Goal: Task Accomplishment & Management: Use online tool/utility

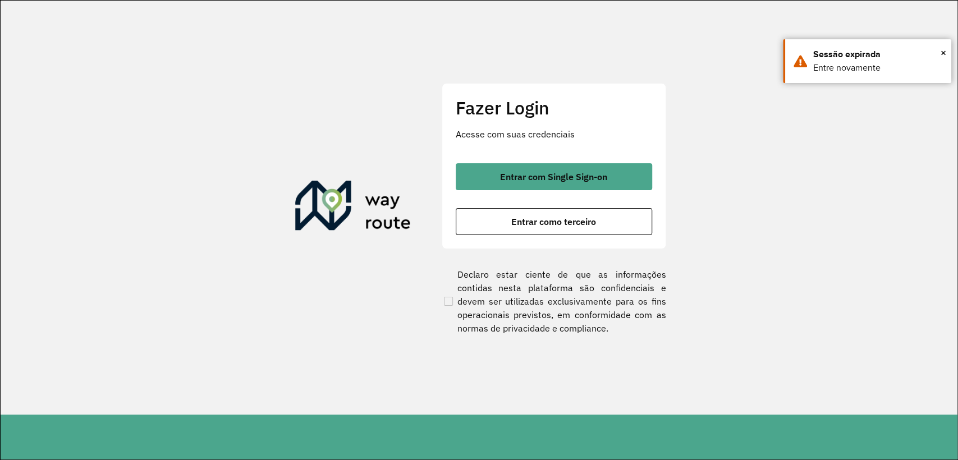
drag, startPoint x: 558, startPoint y: 218, endPoint x: 568, endPoint y: 239, distance: 22.8
click at [558, 218] on span "Entrar como terceiro" at bounding box center [553, 221] width 85 height 9
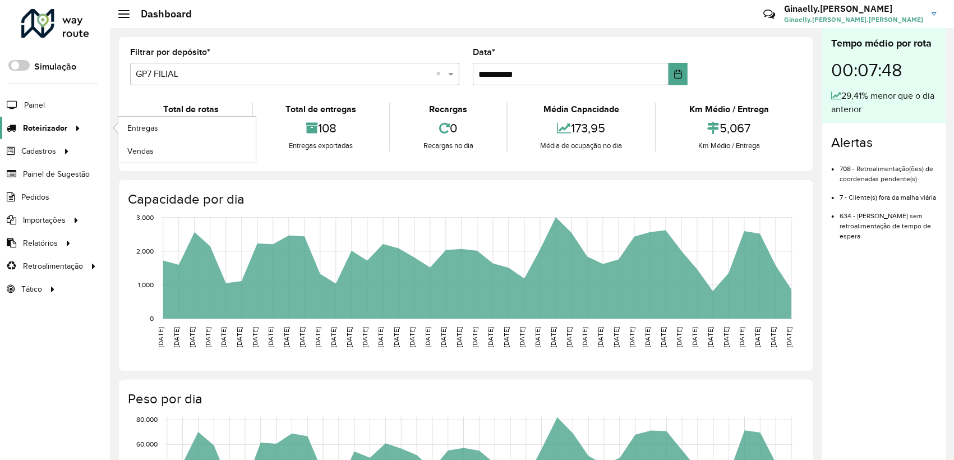
click at [31, 127] on span "Roteirizador" at bounding box center [45, 128] width 44 height 12
click at [130, 127] on span "Entregas" at bounding box center [143, 128] width 32 height 12
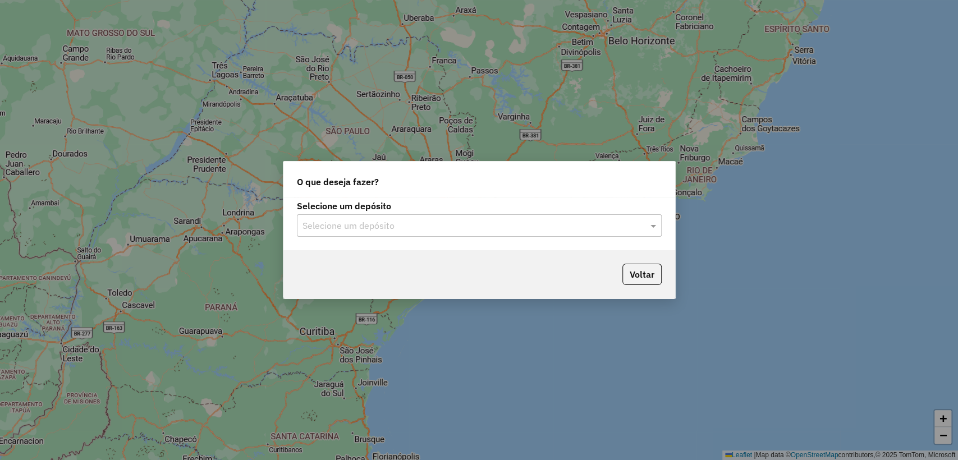
click at [370, 237] on div "Selecione um depósito Selecione um depósito" at bounding box center [479, 223] width 392 height 53
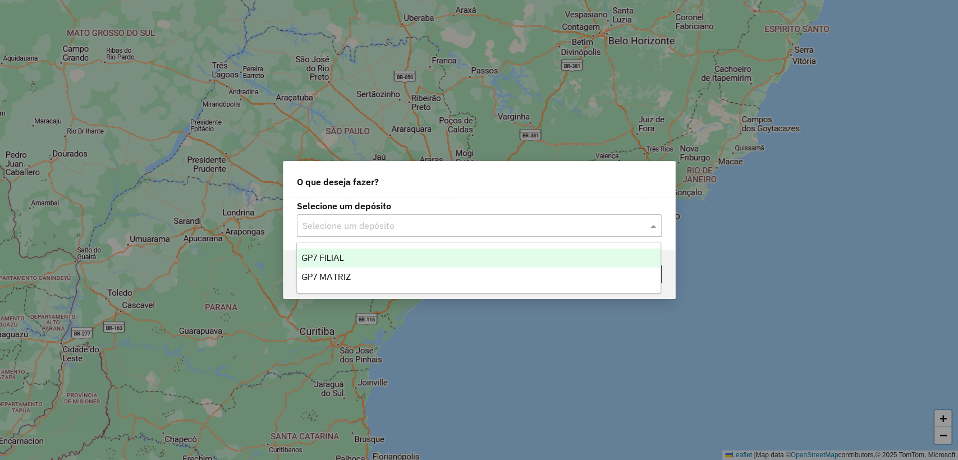
click at [365, 220] on input "text" at bounding box center [467, 225] width 331 height 13
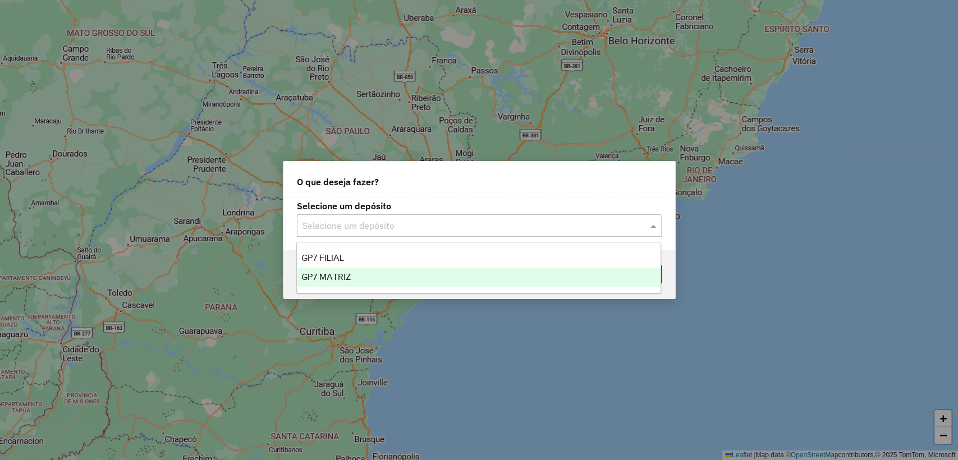
click at [361, 280] on div "GP7 MATRIZ" at bounding box center [478, 277] width 363 height 19
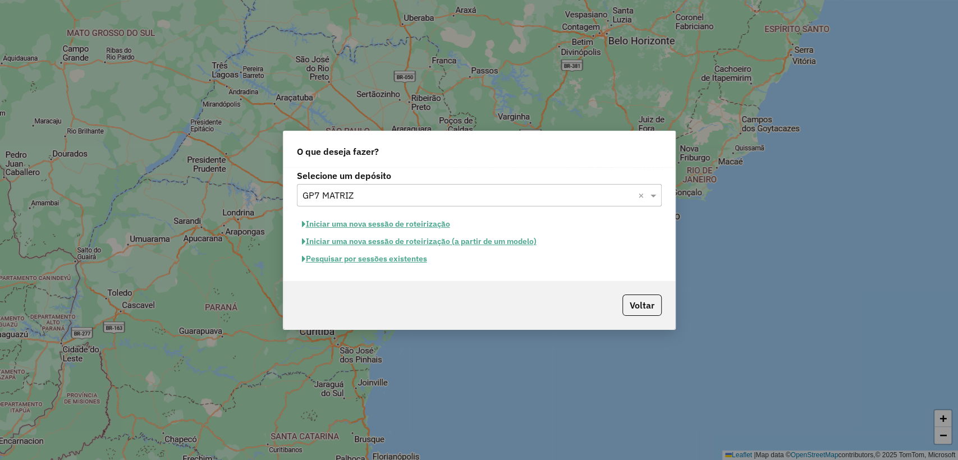
click at [368, 253] on button "Pesquisar por sessões existentes" at bounding box center [364, 258] width 135 height 17
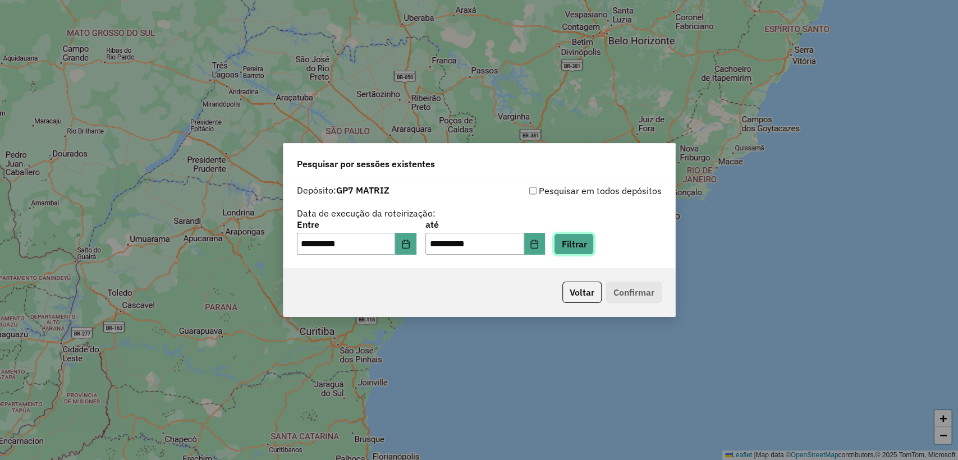
click at [593, 236] on button "Filtrar" at bounding box center [574, 243] width 40 height 21
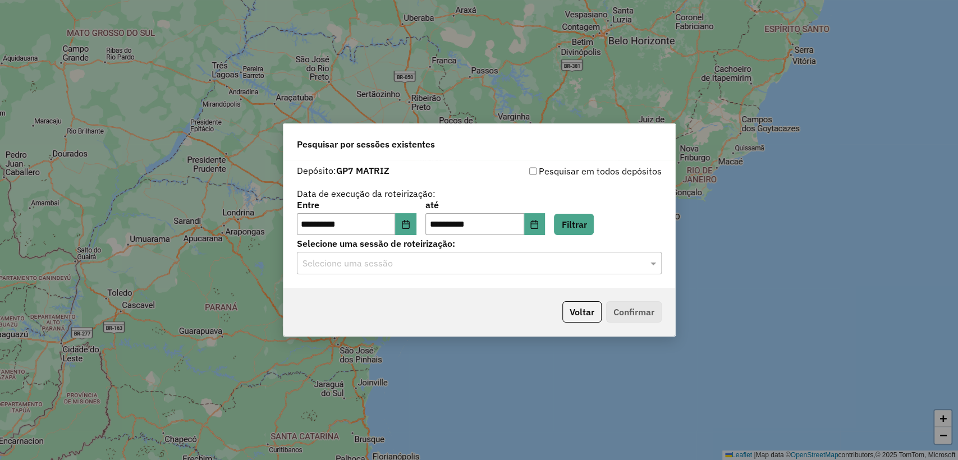
click at [599, 263] on input "text" at bounding box center [467, 263] width 331 height 13
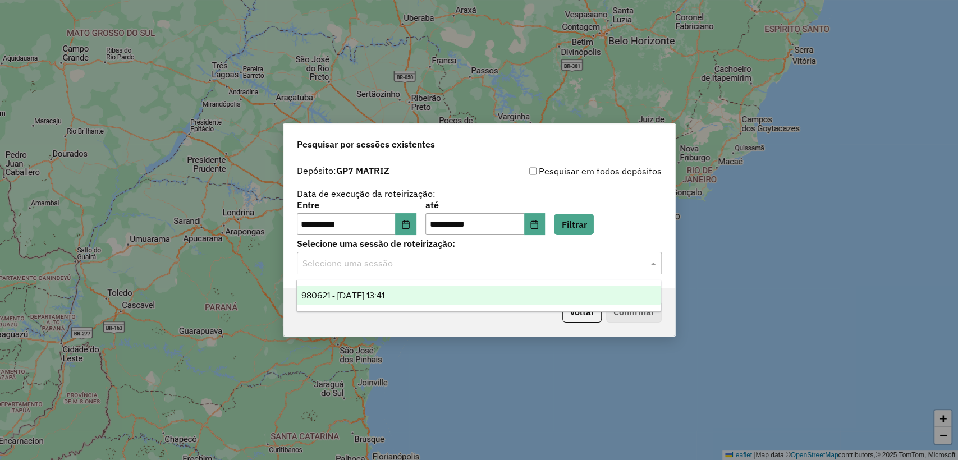
click at [600, 298] on div "980621 - 18/08/2025 13:41" at bounding box center [478, 295] width 363 height 19
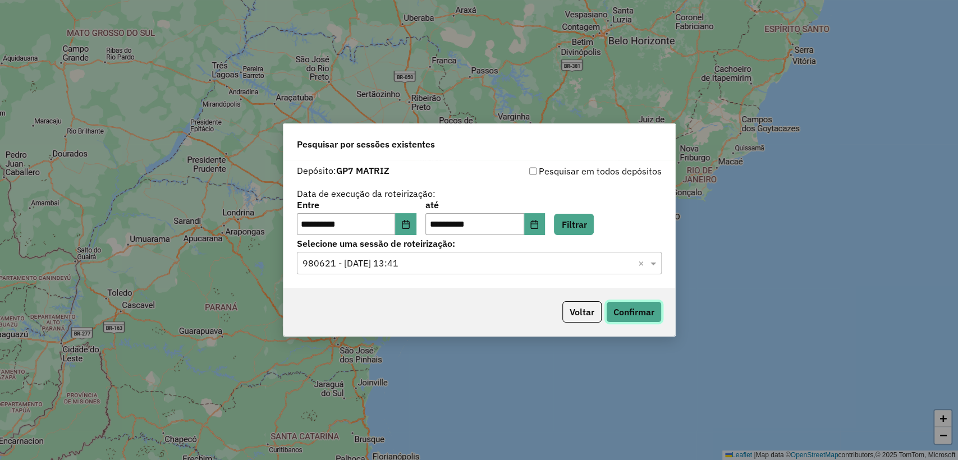
click at [624, 306] on button "Confirmar" at bounding box center [634, 311] width 56 height 21
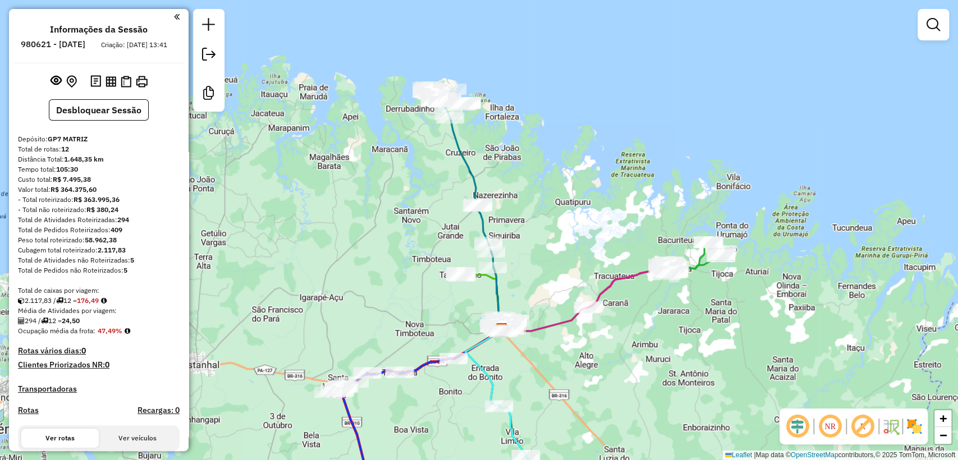
drag, startPoint x: 516, startPoint y: 250, endPoint x: 539, endPoint y: 350, distance: 102.5
click at [539, 350] on div "Janela de atendimento Grade de atendimento Capacidade Transportadoras Veículos …" at bounding box center [479, 230] width 958 height 460
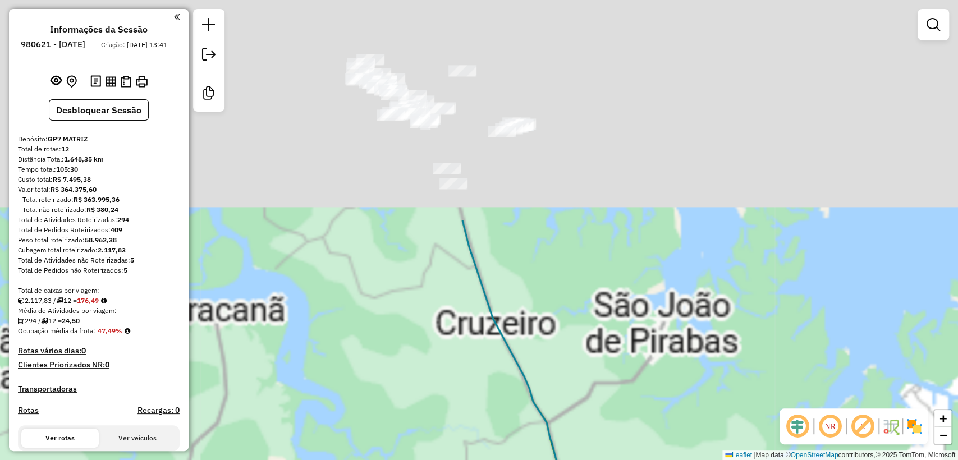
drag, startPoint x: 462, startPoint y: 59, endPoint x: 475, endPoint y: 242, distance: 183.3
click at [525, 338] on div "Janela de atendimento Grade de atendimento Capacidade Transportadoras Veículos …" at bounding box center [479, 230] width 958 height 460
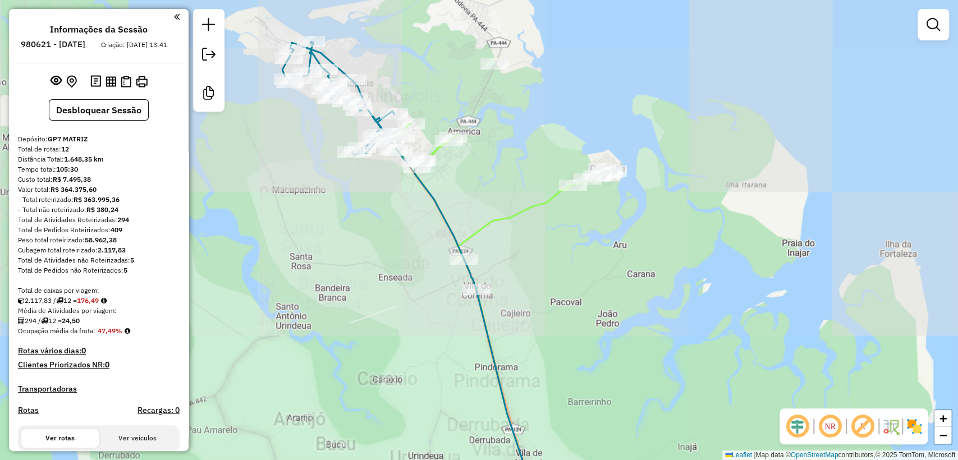
drag, startPoint x: 491, startPoint y: 95, endPoint x: 468, endPoint y: 280, distance: 186.5
click at [468, 280] on div "Janela de atendimento Grade de atendimento Capacidade Transportadoras Veículos …" at bounding box center [479, 230] width 958 height 460
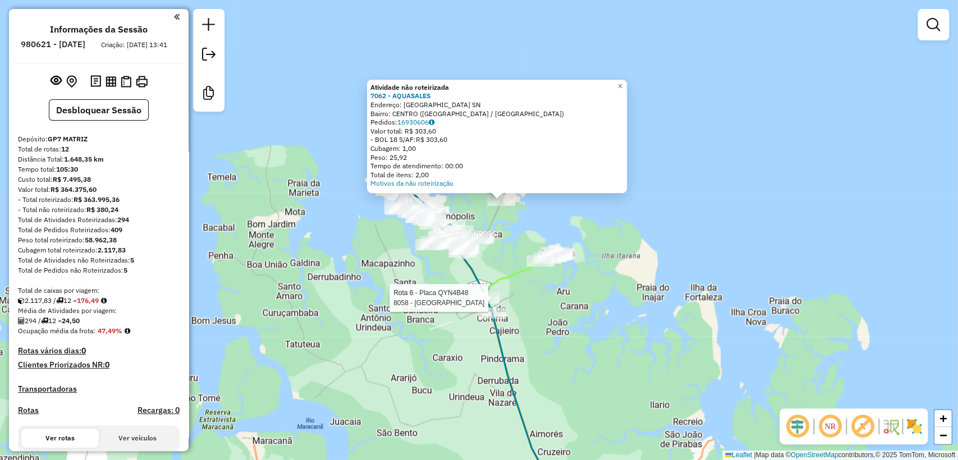
drag, startPoint x: 498, startPoint y: 344, endPoint x: 440, endPoint y: 228, distance: 130.4
click at [471, 292] on div at bounding box center [485, 297] width 28 height 11
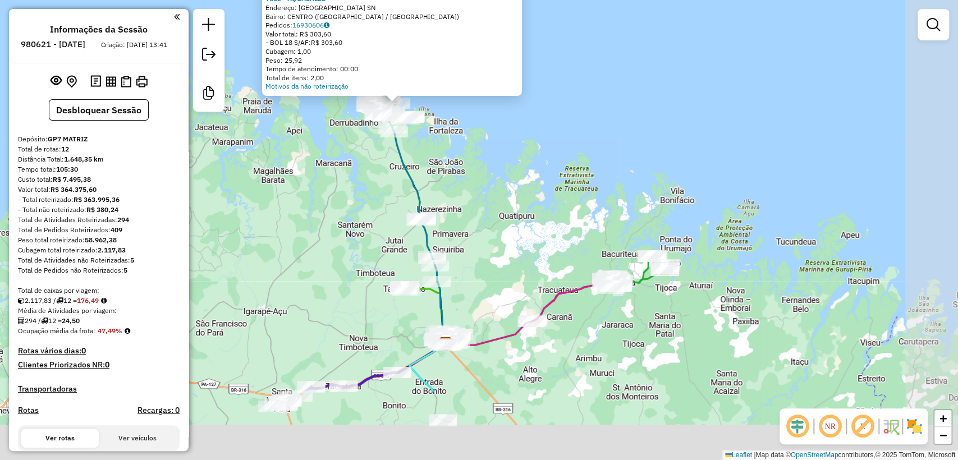
drag, startPoint x: 530, startPoint y: 382, endPoint x: 452, endPoint y: 178, distance: 218.4
click at [453, 181] on div "Atividade não roteirizada 7062 - AQUASALES Endereço: [GEOGRAPHIC_DATA] SN Bairr…" at bounding box center [479, 230] width 958 height 460
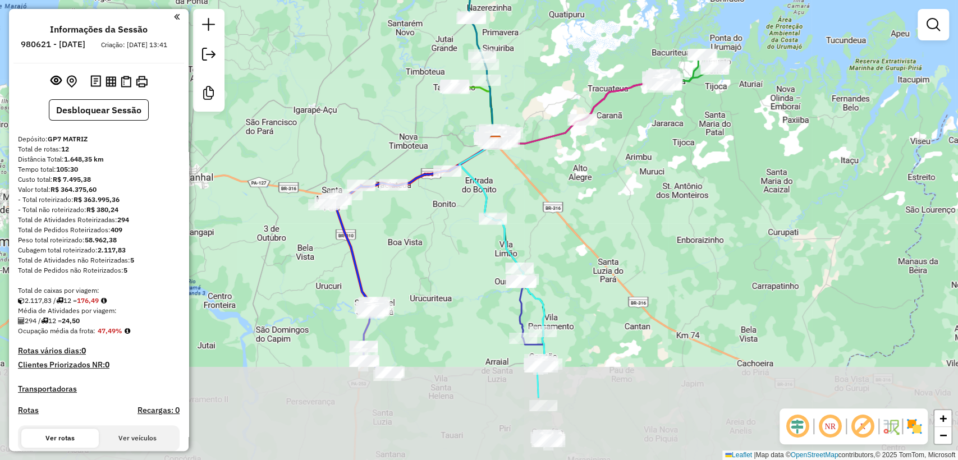
drag, startPoint x: 317, startPoint y: 332, endPoint x: 399, endPoint y: 247, distance: 117.4
click at [398, 204] on div "Atividade não roteirizada 7062 - AQUASALES Endereço: [GEOGRAPHIC_DATA] SN Bairr…" at bounding box center [479, 230] width 958 height 460
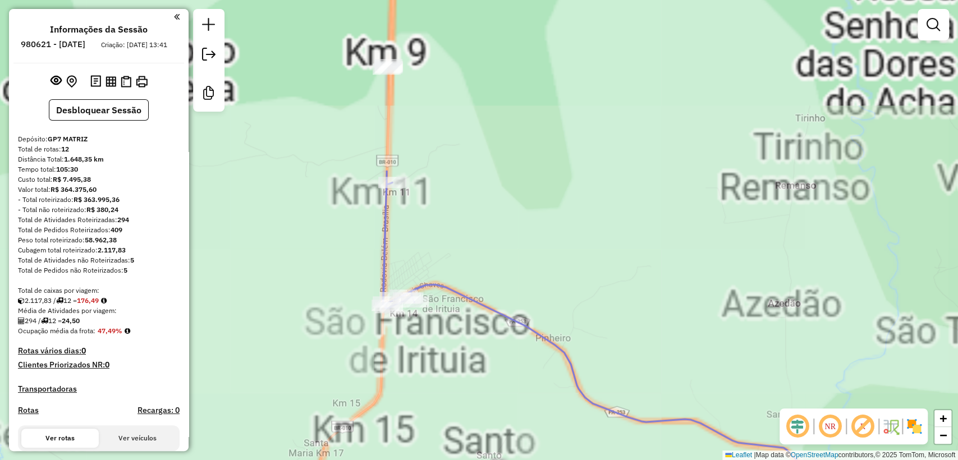
drag, startPoint x: 408, startPoint y: 174, endPoint x: 422, endPoint y: 424, distance: 250.0
click at [426, 441] on div "Atividade não roteirizada 7062 - AQUASALES Endereço: [GEOGRAPHIC_DATA] SN Bairr…" at bounding box center [479, 230] width 958 height 460
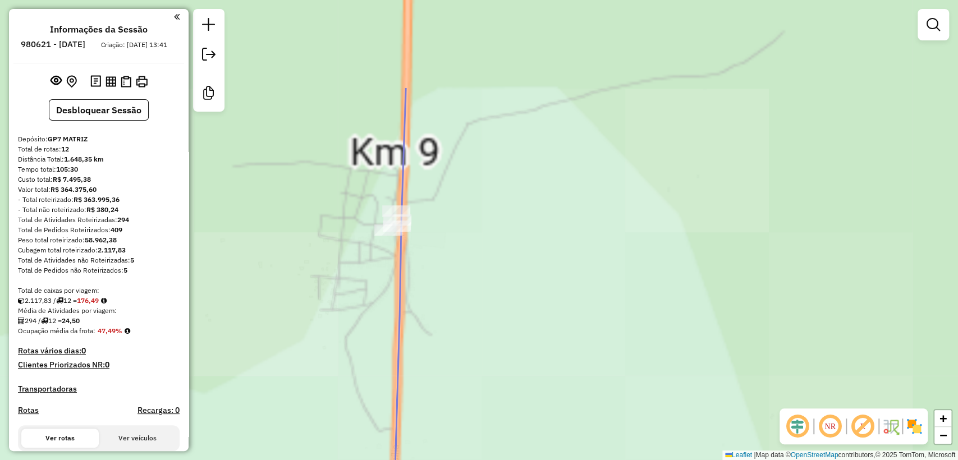
drag, startPoint x: 400, startPoint y: 183, endPoint x: 426, endPoint y: 277, distance: 97.2
click at [426, 277] on div "Atividade não roteirizada 7062 - AQUASALES Endereço: [GEOGRAPHIC_DATA] SN Bairr…" at bounding box center [479, 230] width 958 height 460
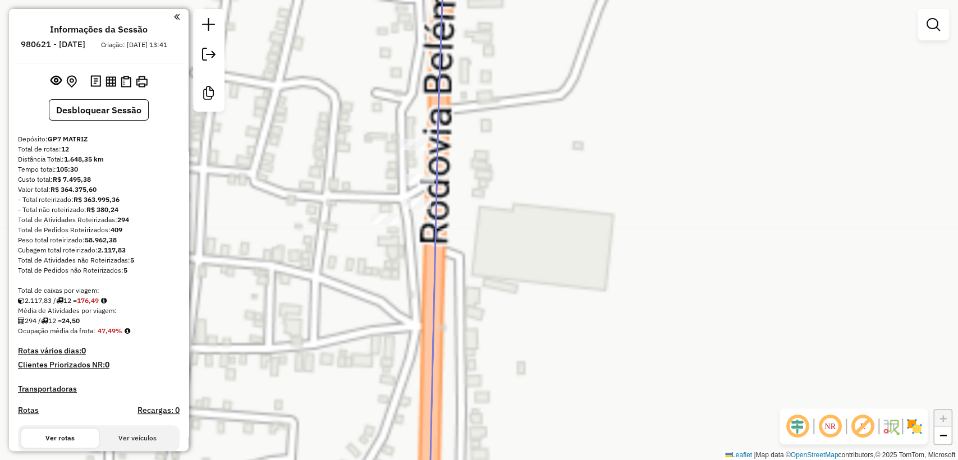
drag, startPoint x: 393, startPoint y: 257, endPoint x: 438, endPoint y: 322, distance: 78.9
click at [438, 322] on div "Atividade não roteirizada 7062 - AQUASALES Endereço: [GEOGRAPHIC_DATA] SN Bairr…" at bounding box center [479, 230] width 958 height 460
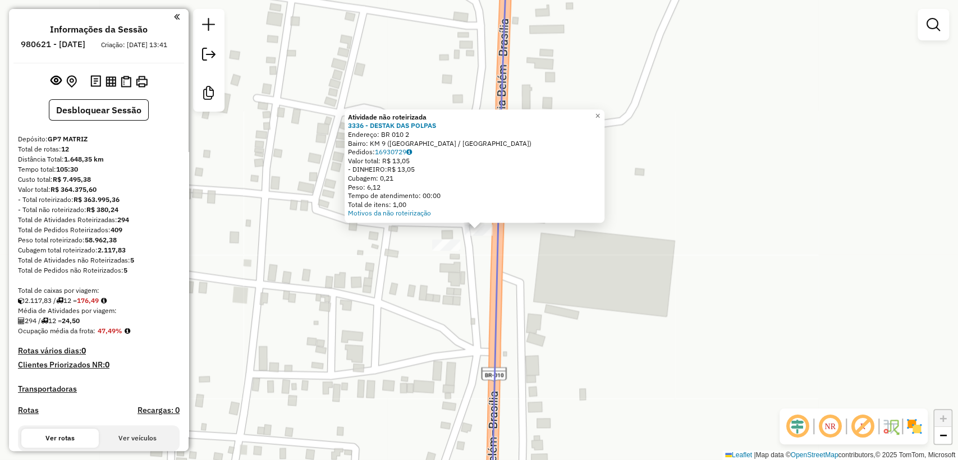
click at [443, 251] on div at bounding box center [446, 245] width 28 height 11
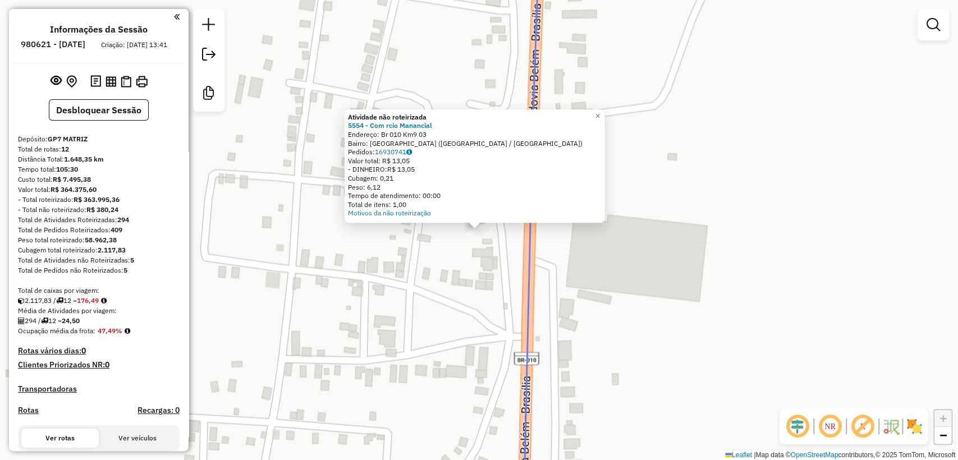
click at [462, 302] on div "Atividade não roteirizada 5554 - Com rcio Manancial Endereço: Br 010 Km9 03 Bai…" at bounding box center [479, 230] width 958 height 460
